Goal: Navigation & Orientation: Find specific page/section

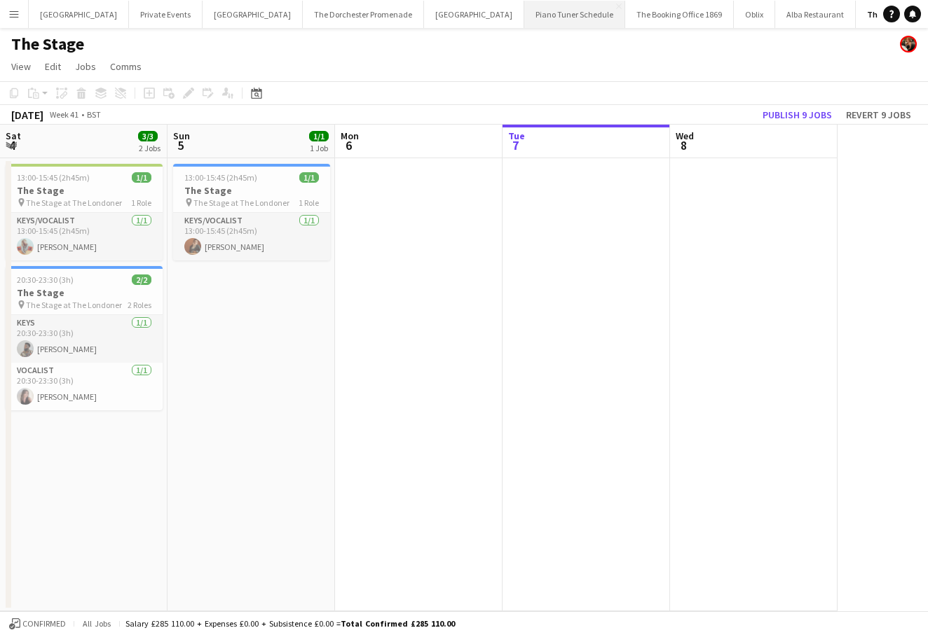
click at [524, 15] on button "Piano Tuner Schedule Close" at bounding box center [574, 14] width 101 height 27
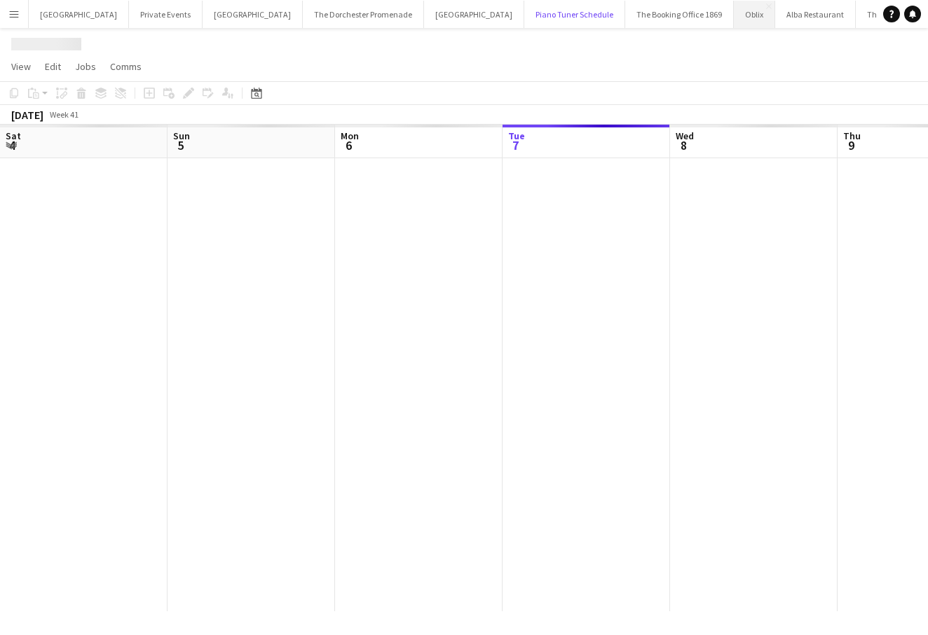
scroll to position [0, 335]
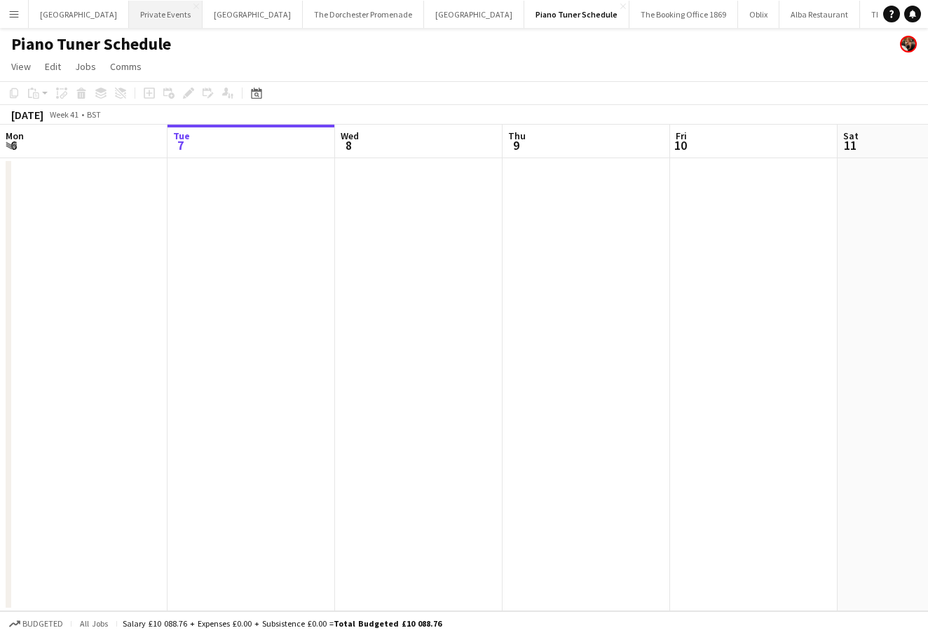
click at [141, 7] on button "Private Events Close" at bounding box center [166, 14] width 74 height 27
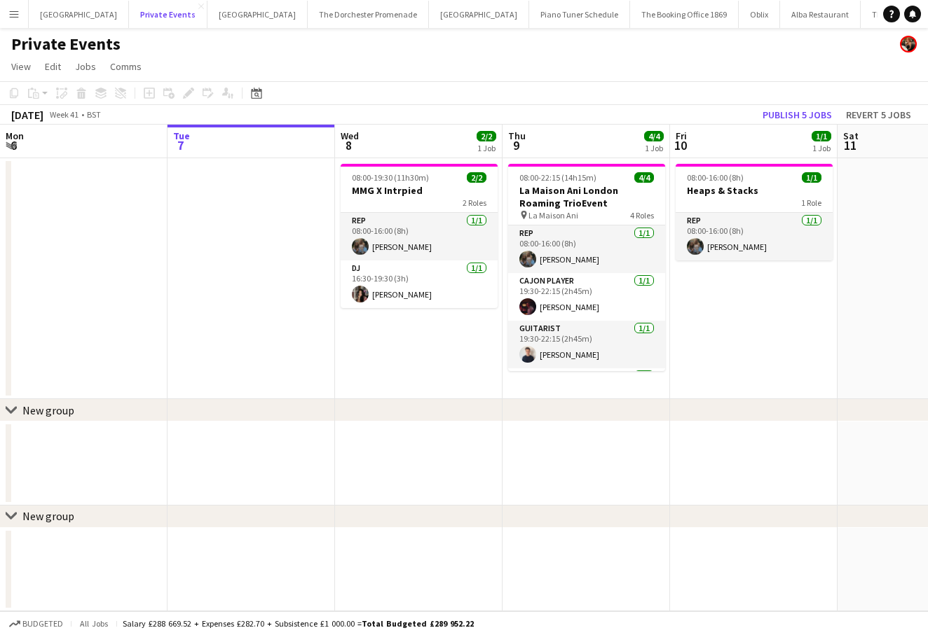
scroll to position [0, 364]
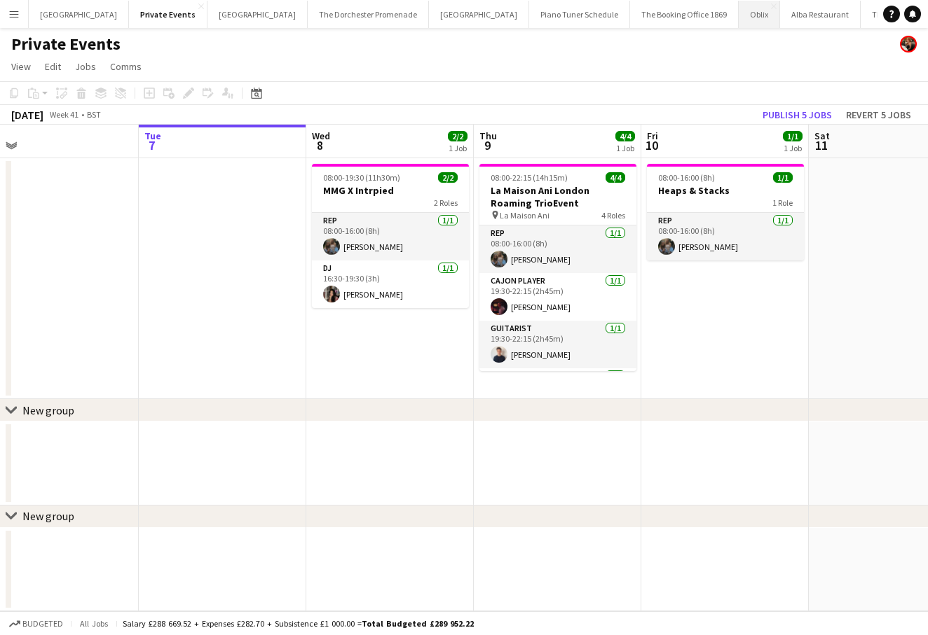
click at [738, 15] on button "Oblix Close" at bounding box center [758, 14] width 41 height 27
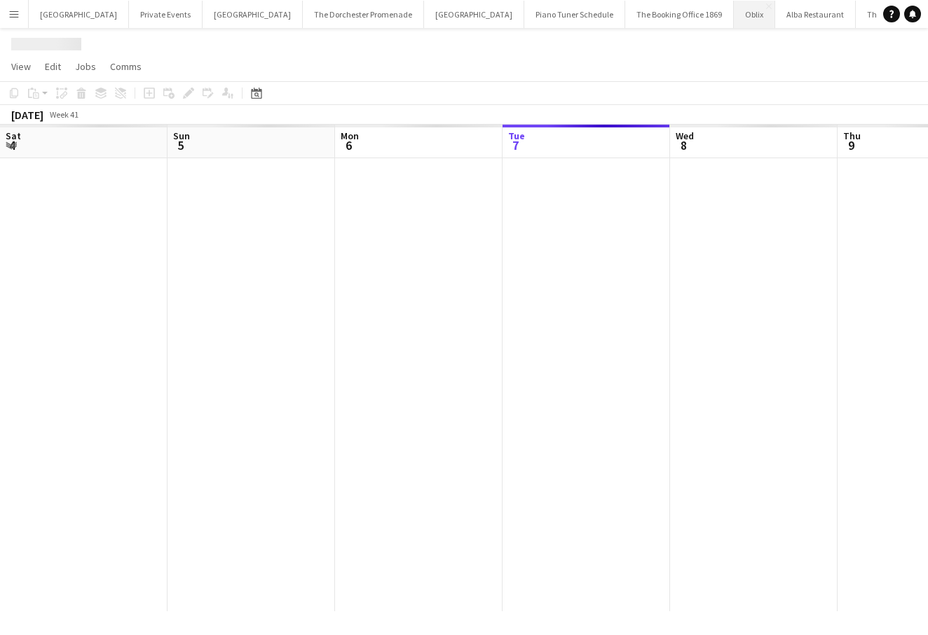
scroll to position [0, 335]
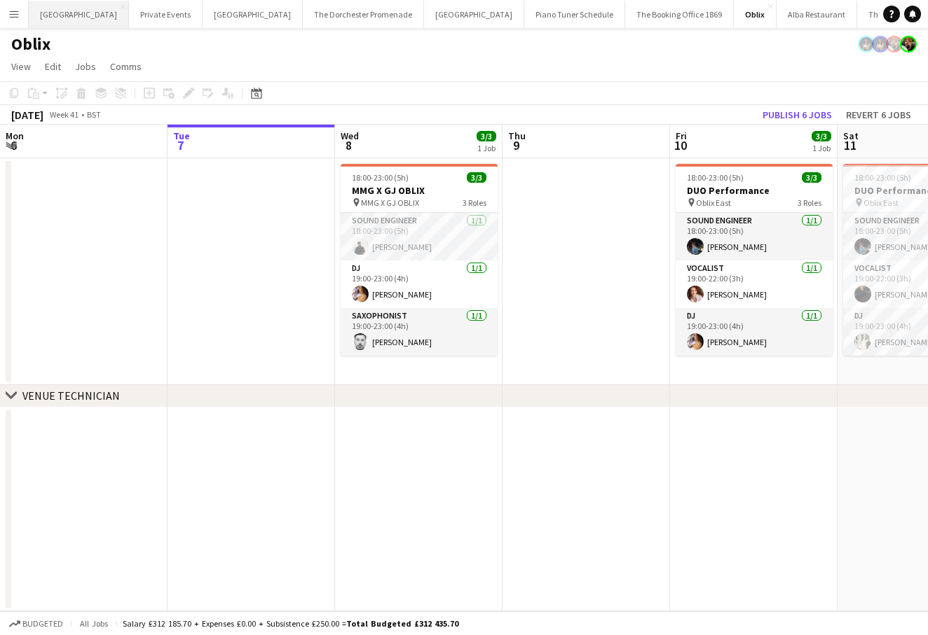
click at [86, 18] on button "[GEOGRAPHIC_DATA] Close" at bounding box center [79, 14] width 100 height 27
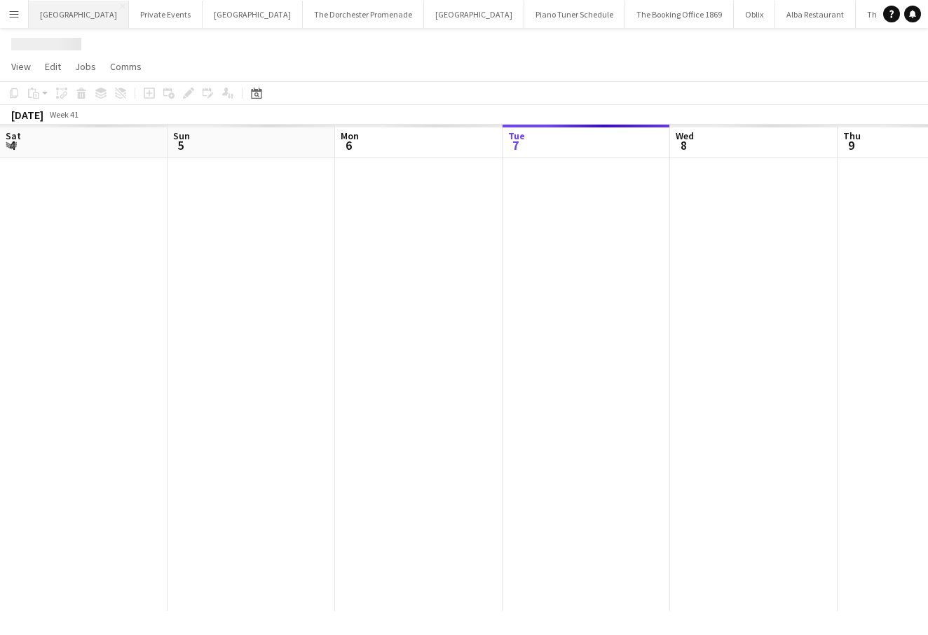
scroll to position [0, 335]
